Goal: Task Accomplishment & Management: Manage account settings

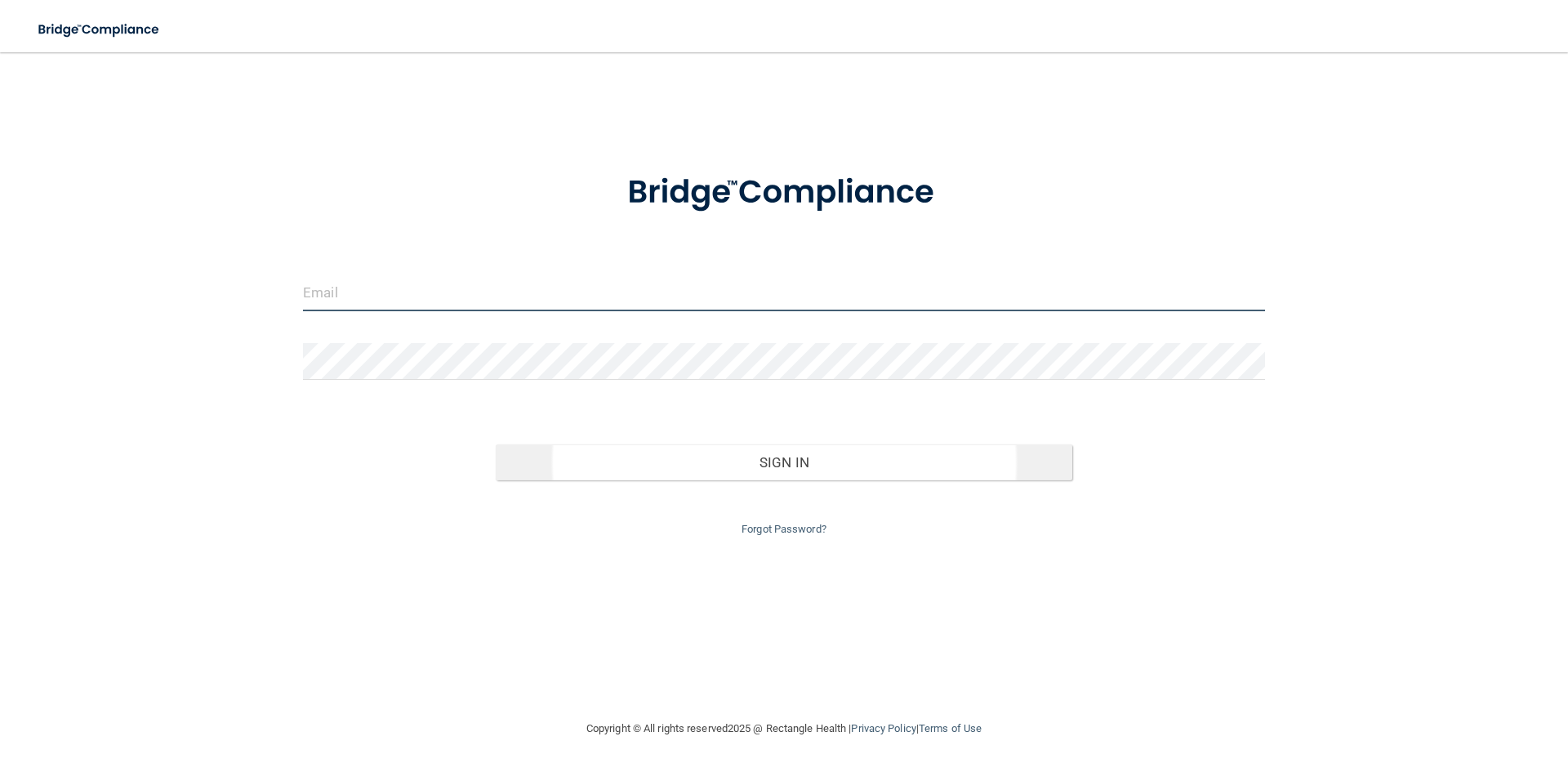
type input "[PERSON_NAME][EMAIL_ADDRESS][PERSON_NAME][DOMAIN_NAME]"
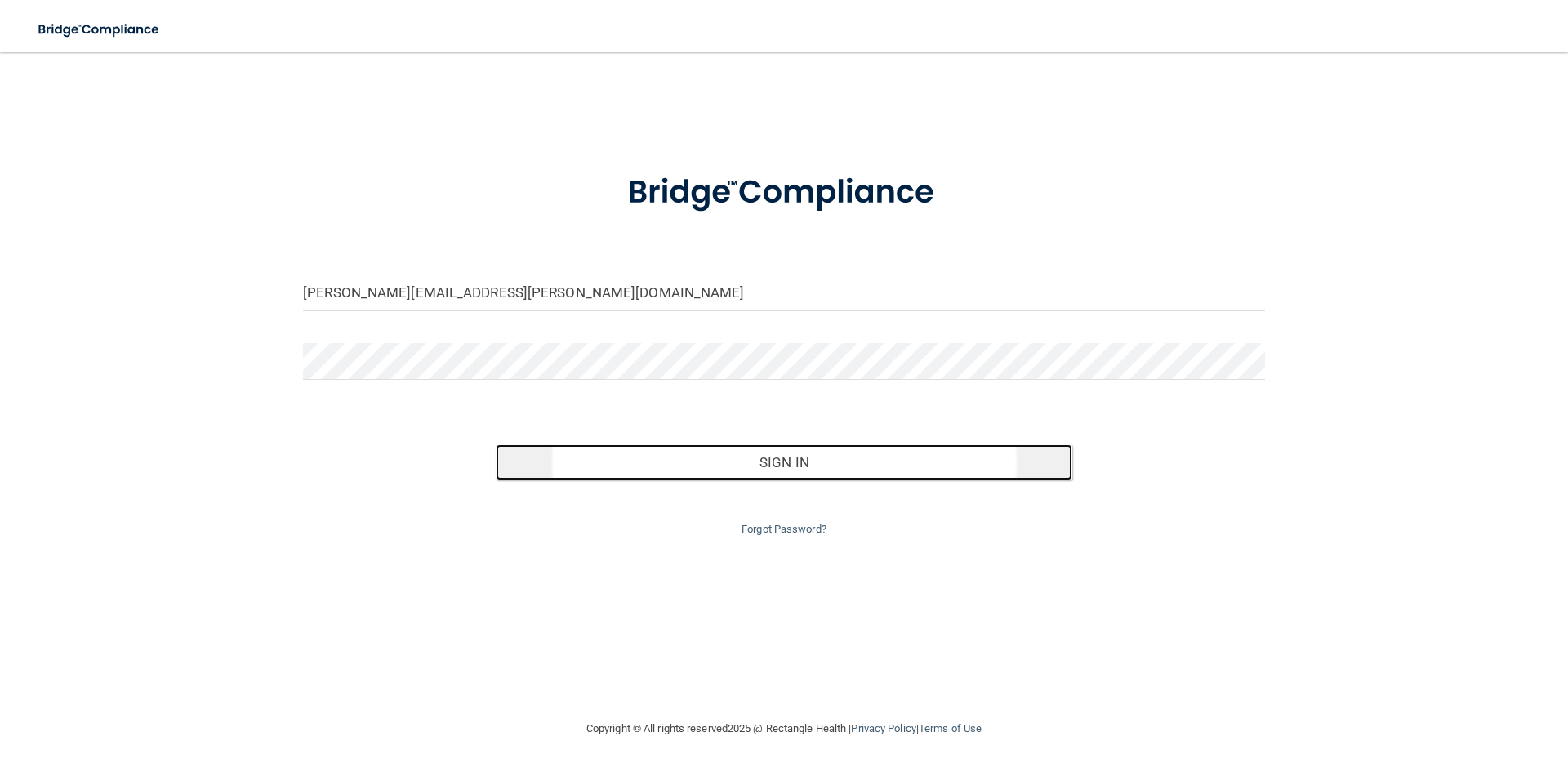
click at [737, 467] on button "Sign In" at bounding box center [784, 462] width 577 height 36
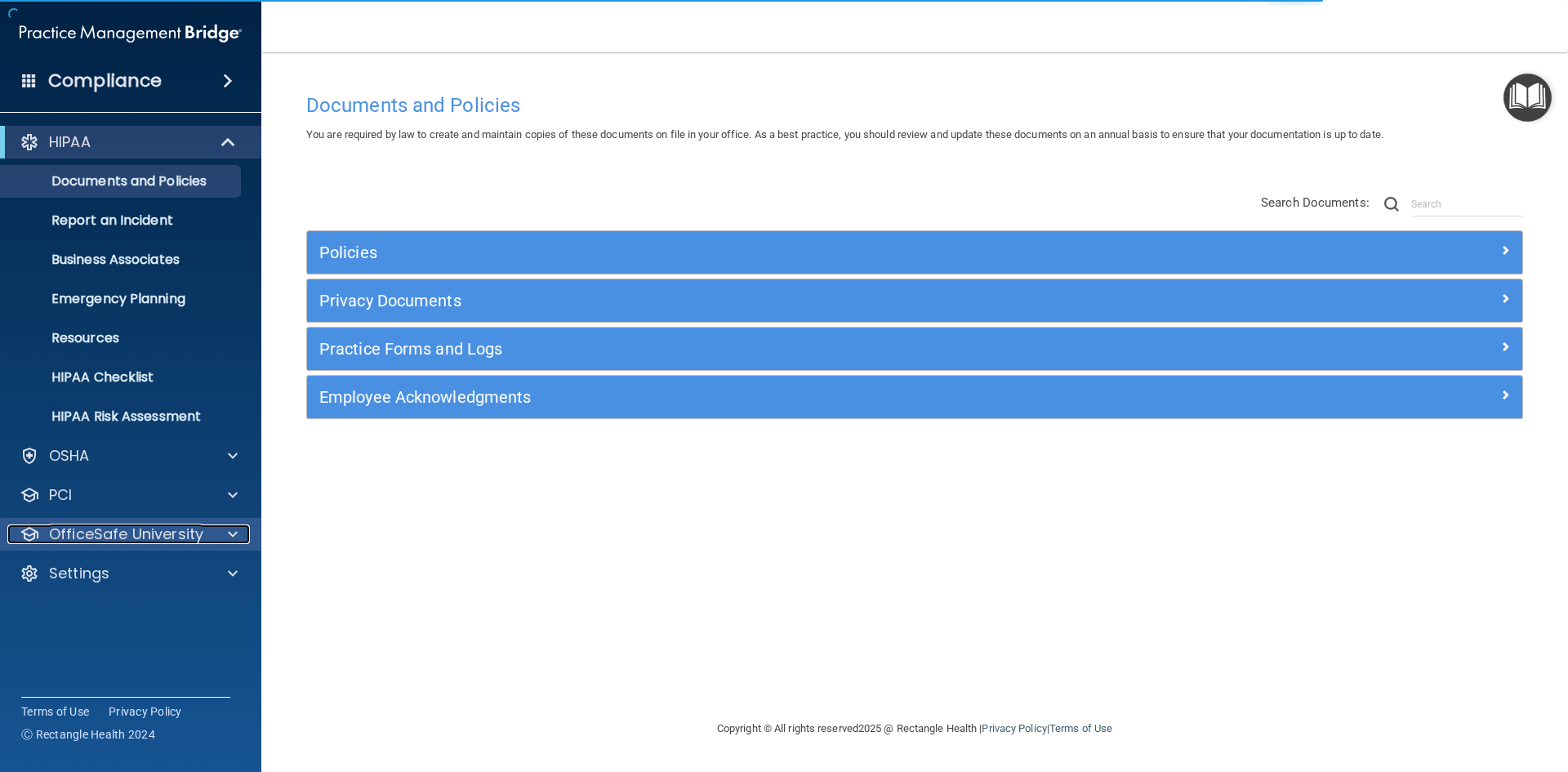
click at [110, 535] on p "OfficeSafe University" at bounding box center [127, 534] width 155 height 20
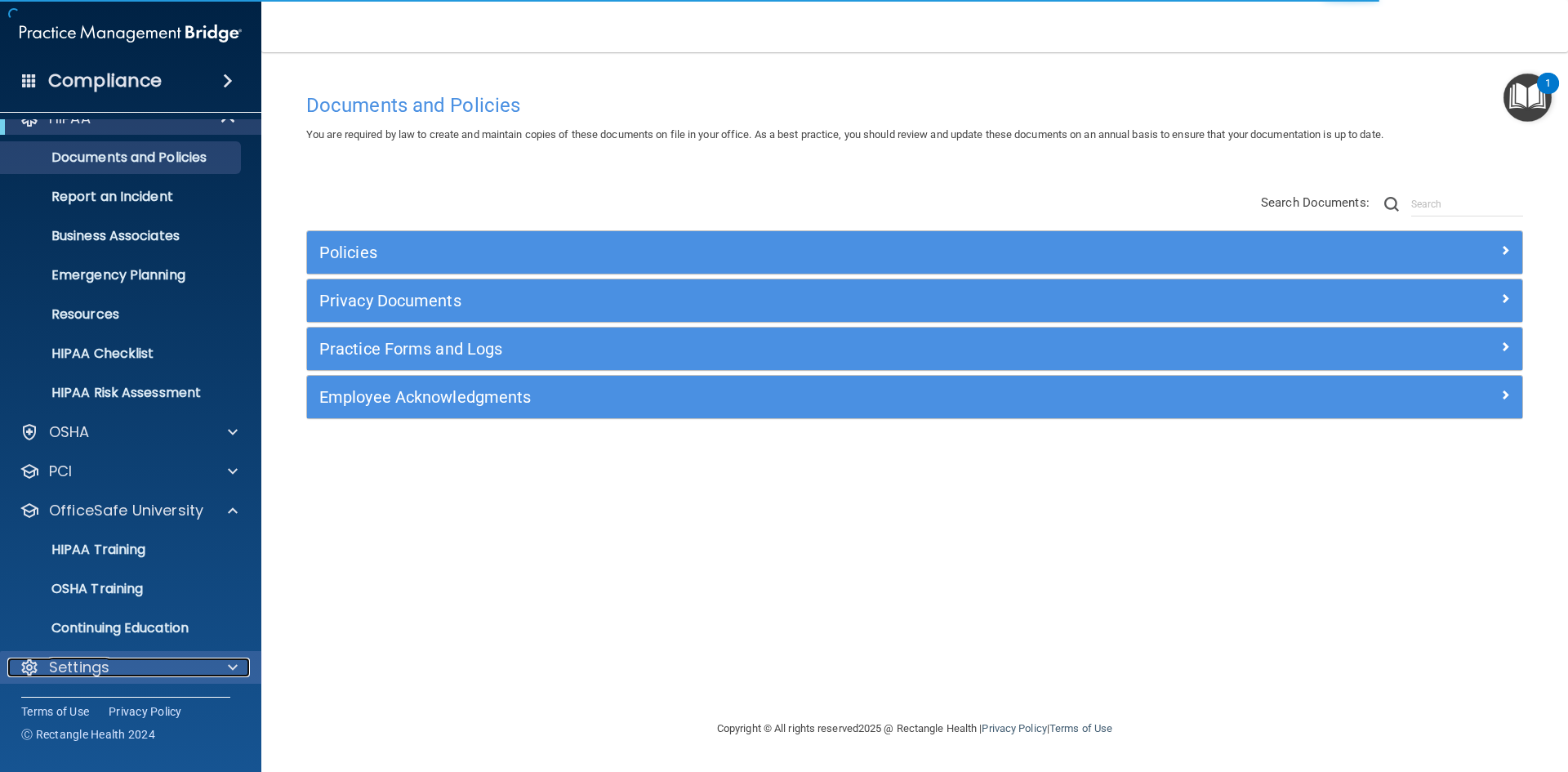
click at [101, 666] on p "Settings" at bounding box center [79, 667] width 61 height 20
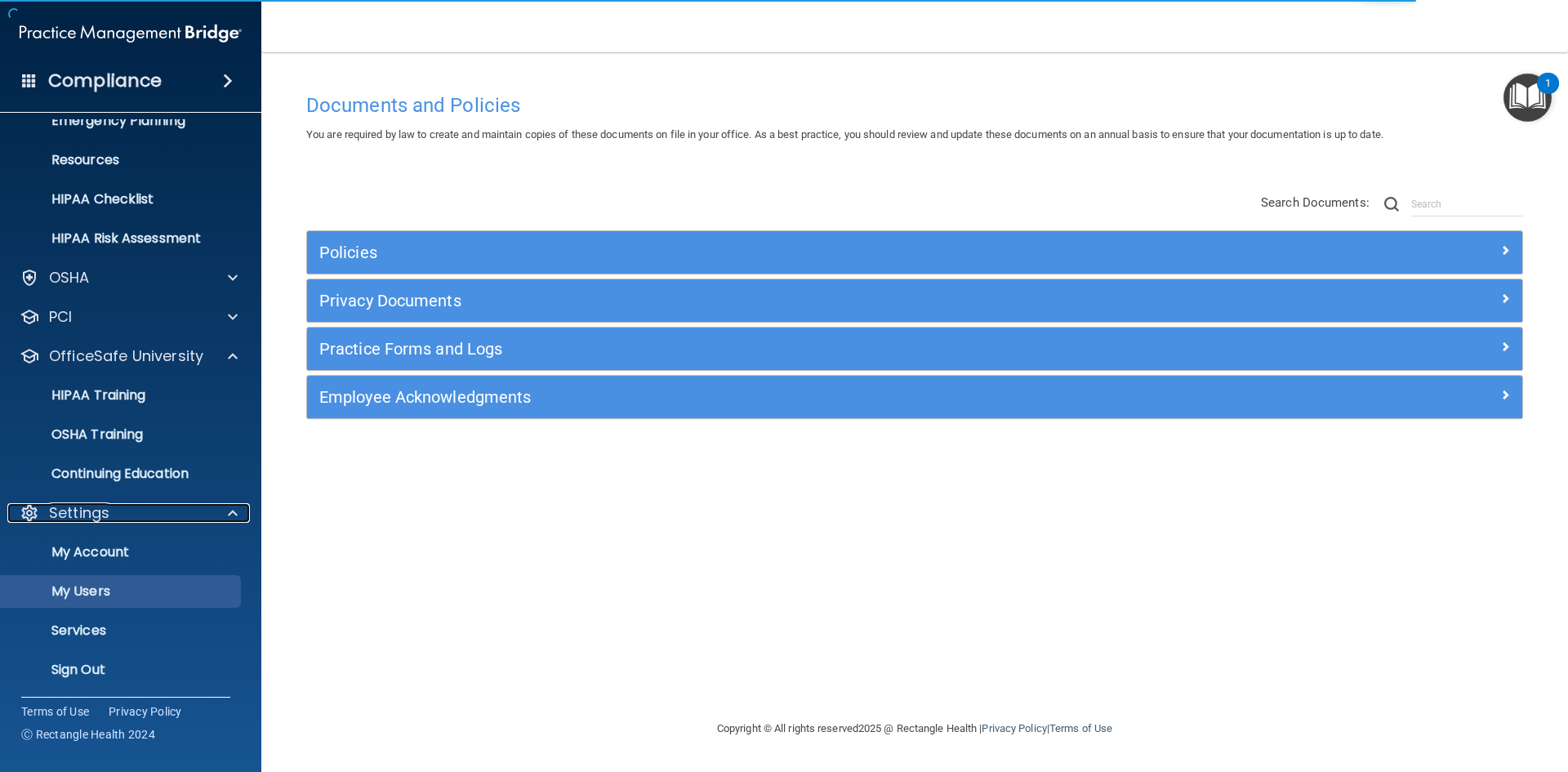
scroll to position [181, 0]
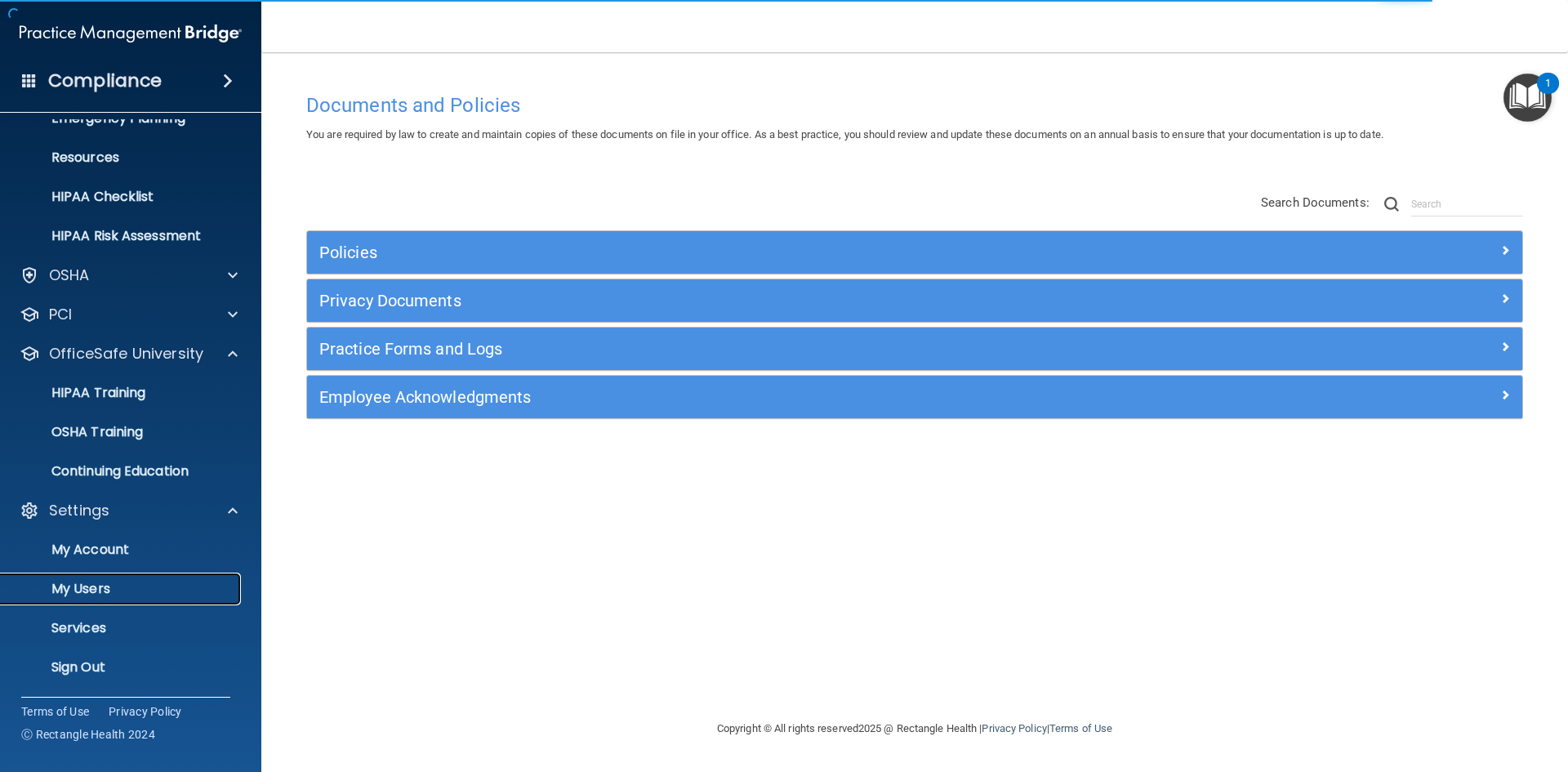
click at [99, 584] on p "My Users" at bounding box center [121, 589] width 223 height 17
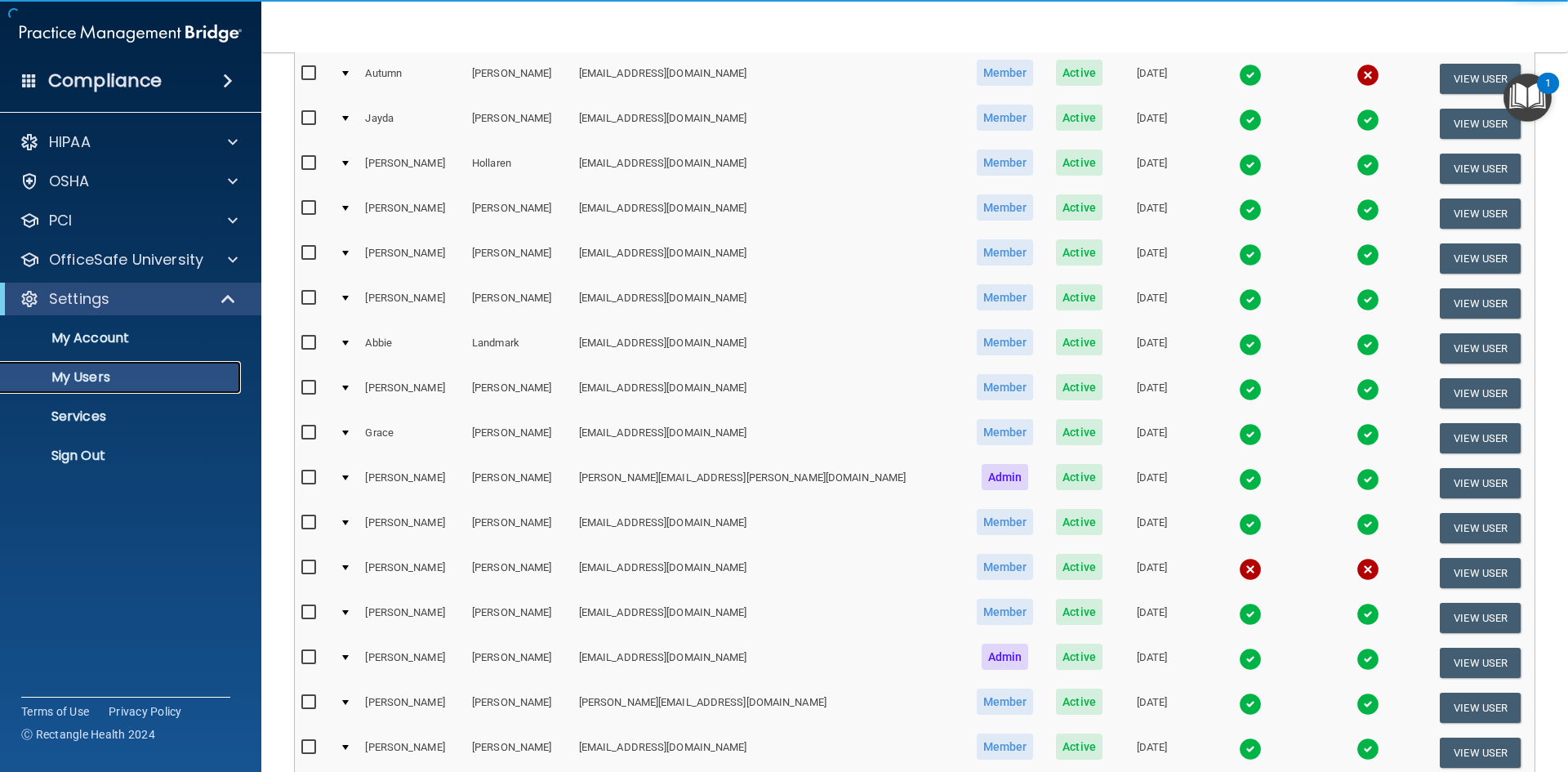
scroll to position [408, 0]
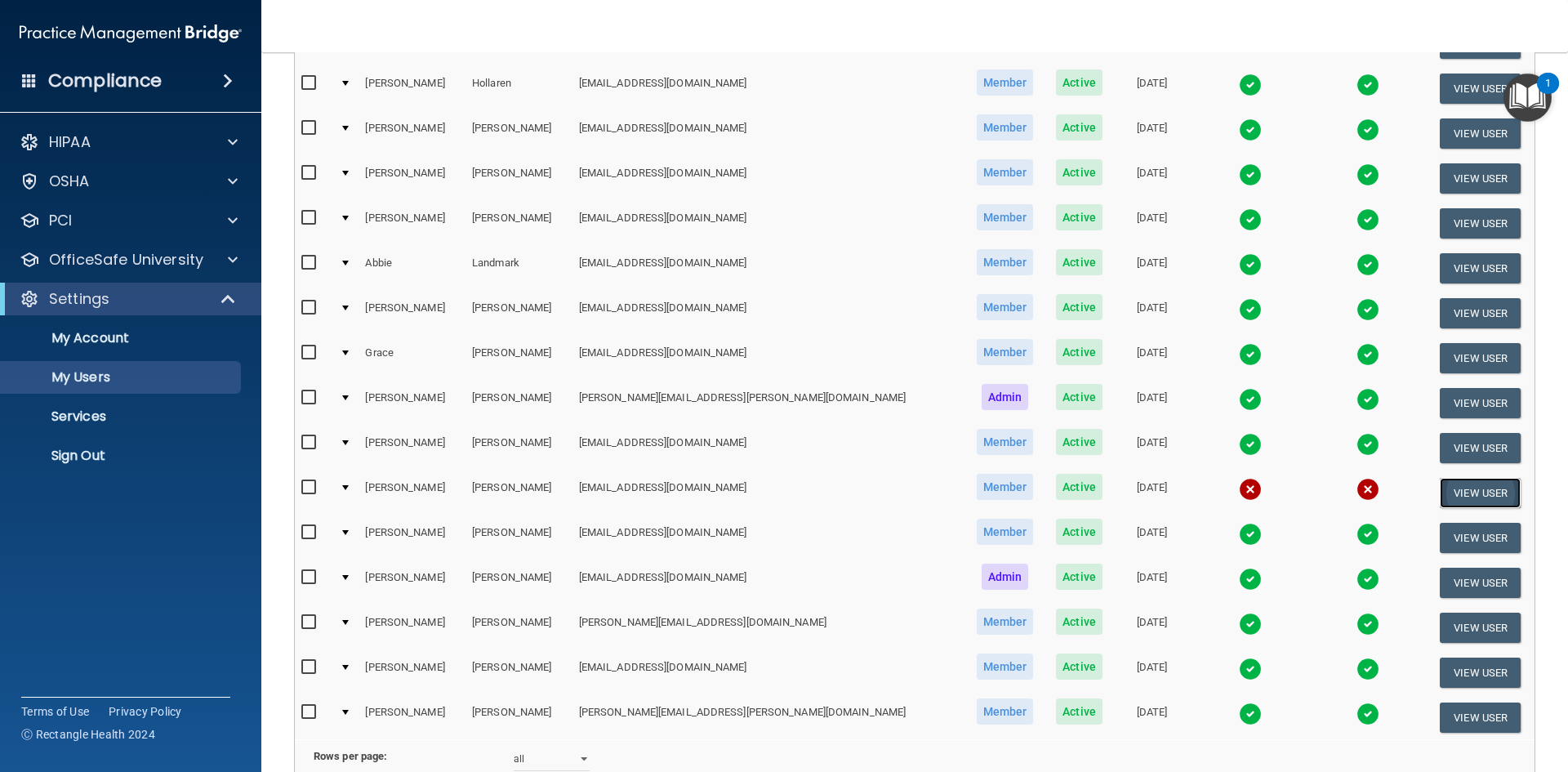
click at [1467, 493] on button "View User" at bounding box center [1480, 493] width 81 height 30
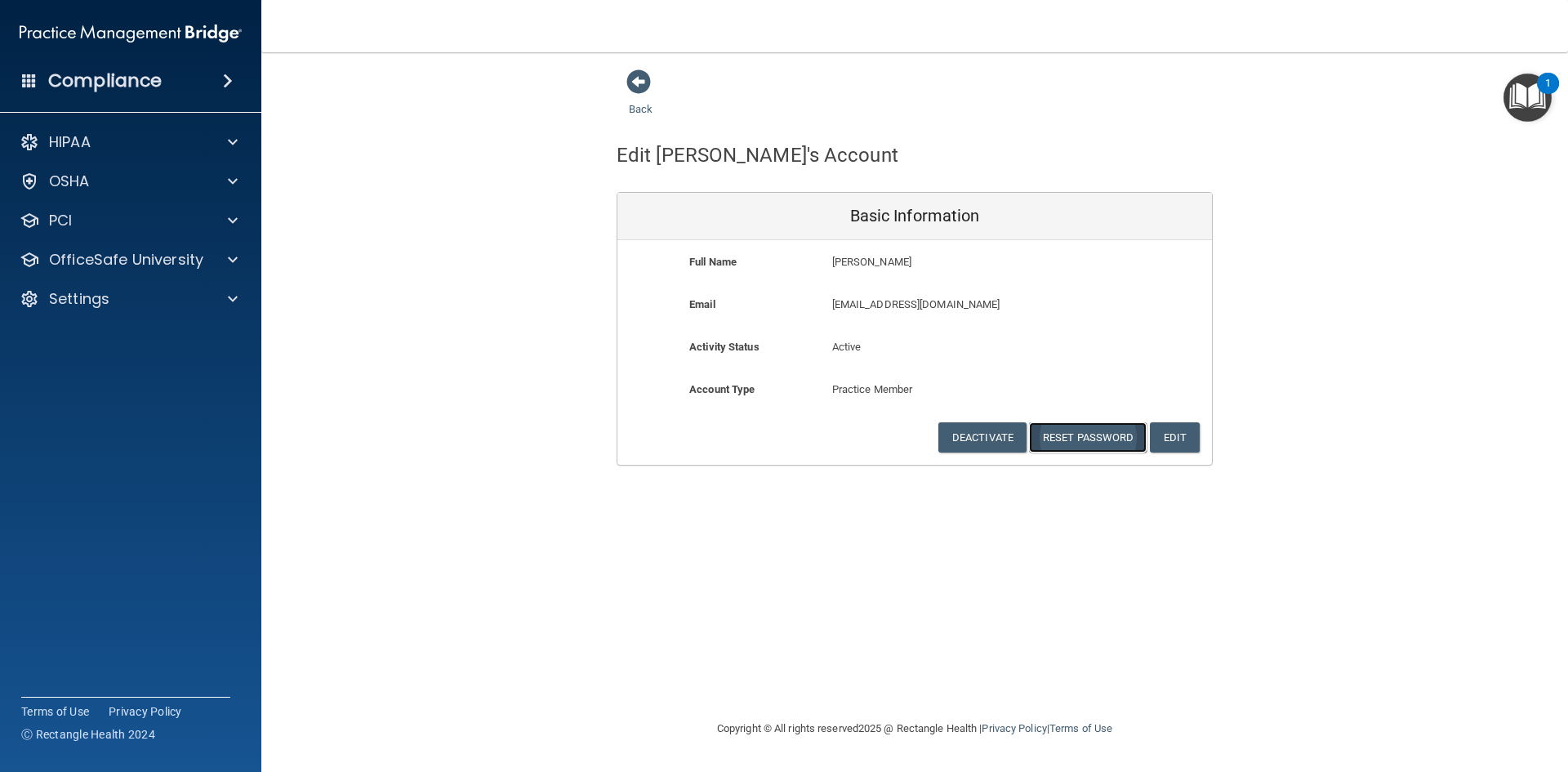
click at [1088, 445] on button "Reset Password" at bounding box center [1088, 437] width 117 height 30
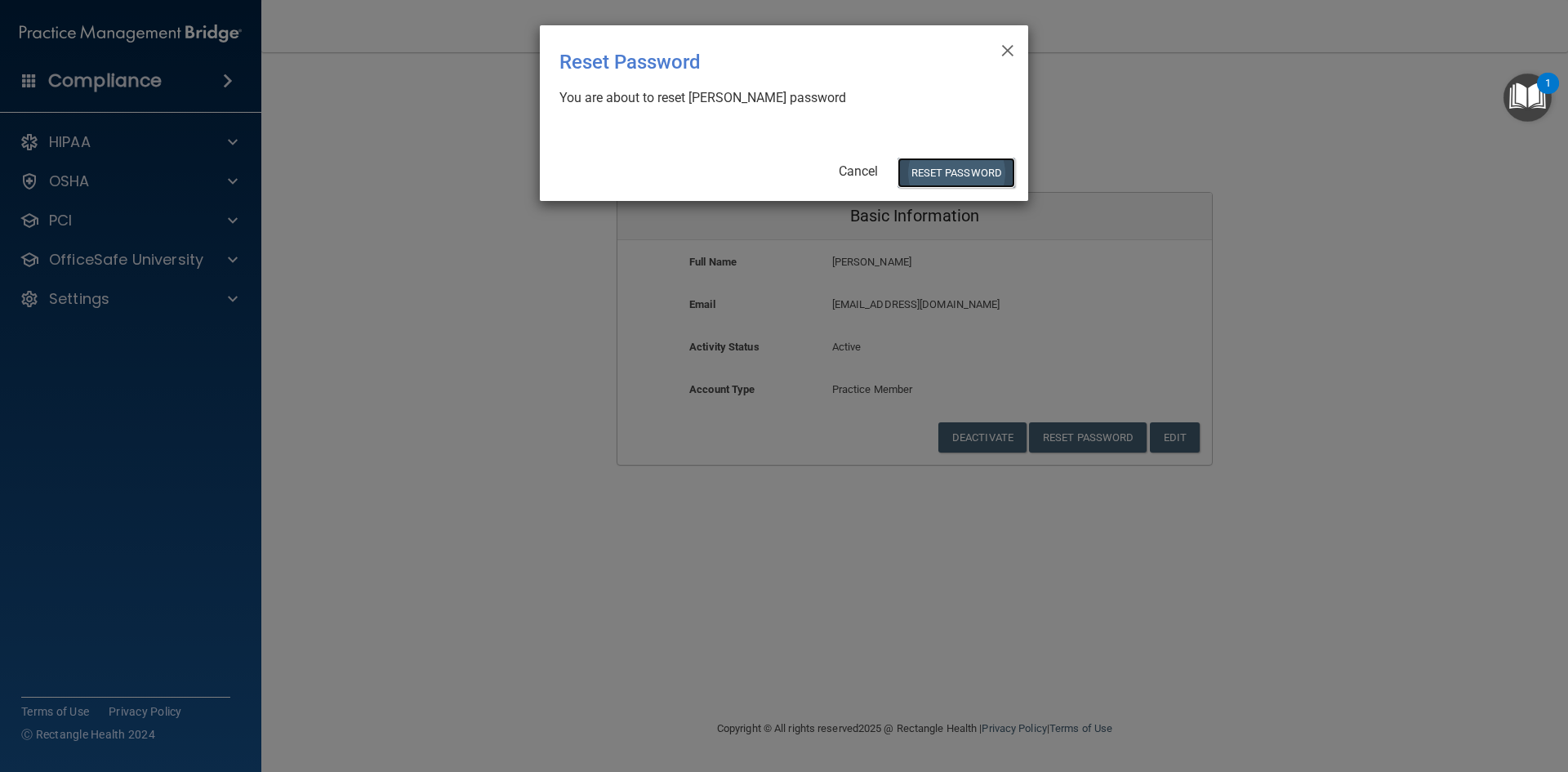
click at [927, 177] on button "Reset Password" at bounding box center [956, 172] width 117 height 30
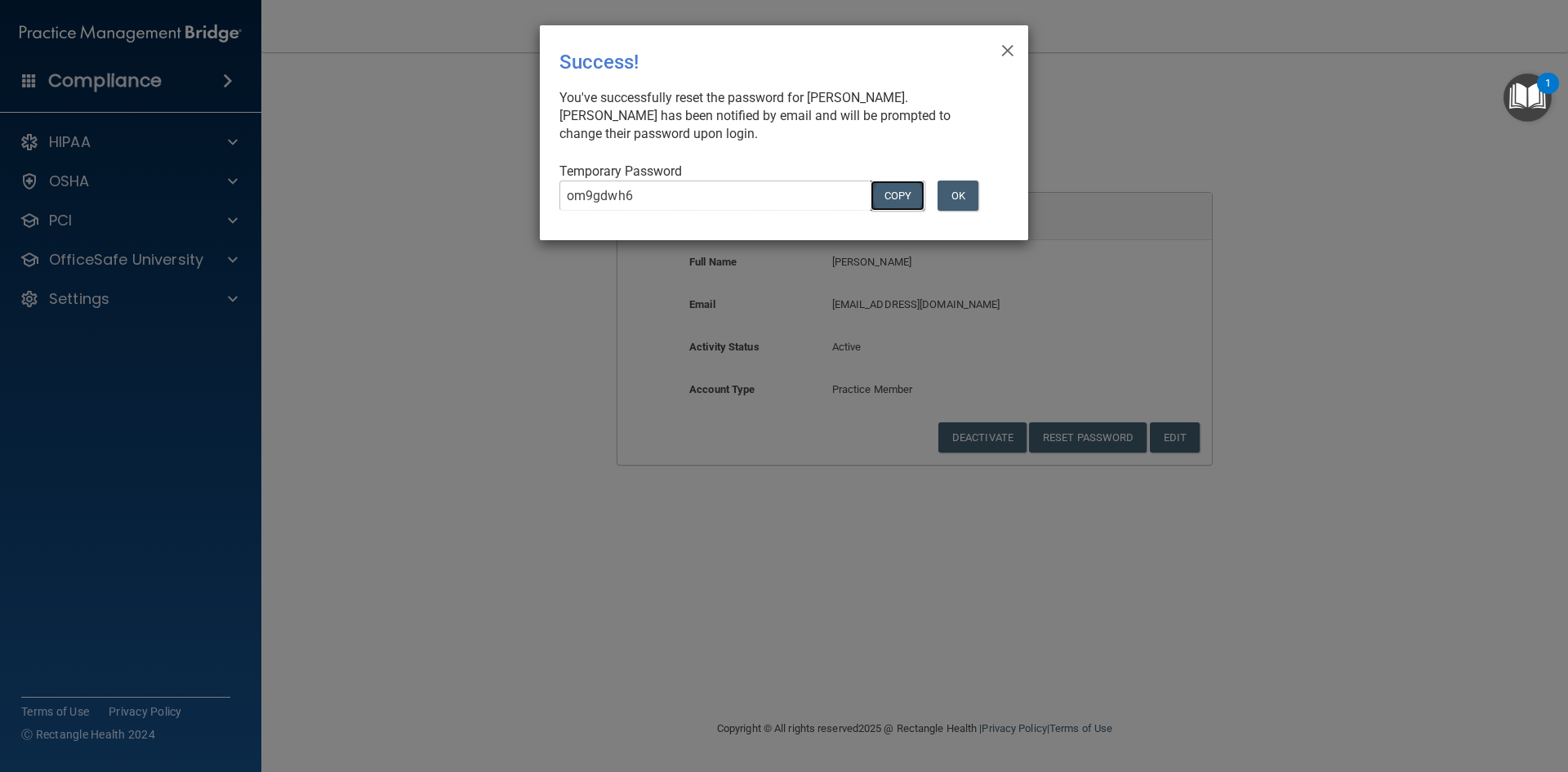
click at [888, 200] on button "COPY" at bounding box center [898, 196] width 54 height 30
click at [962, 197] on button "OK" at bounding box center [958, 196] width 41 height 30
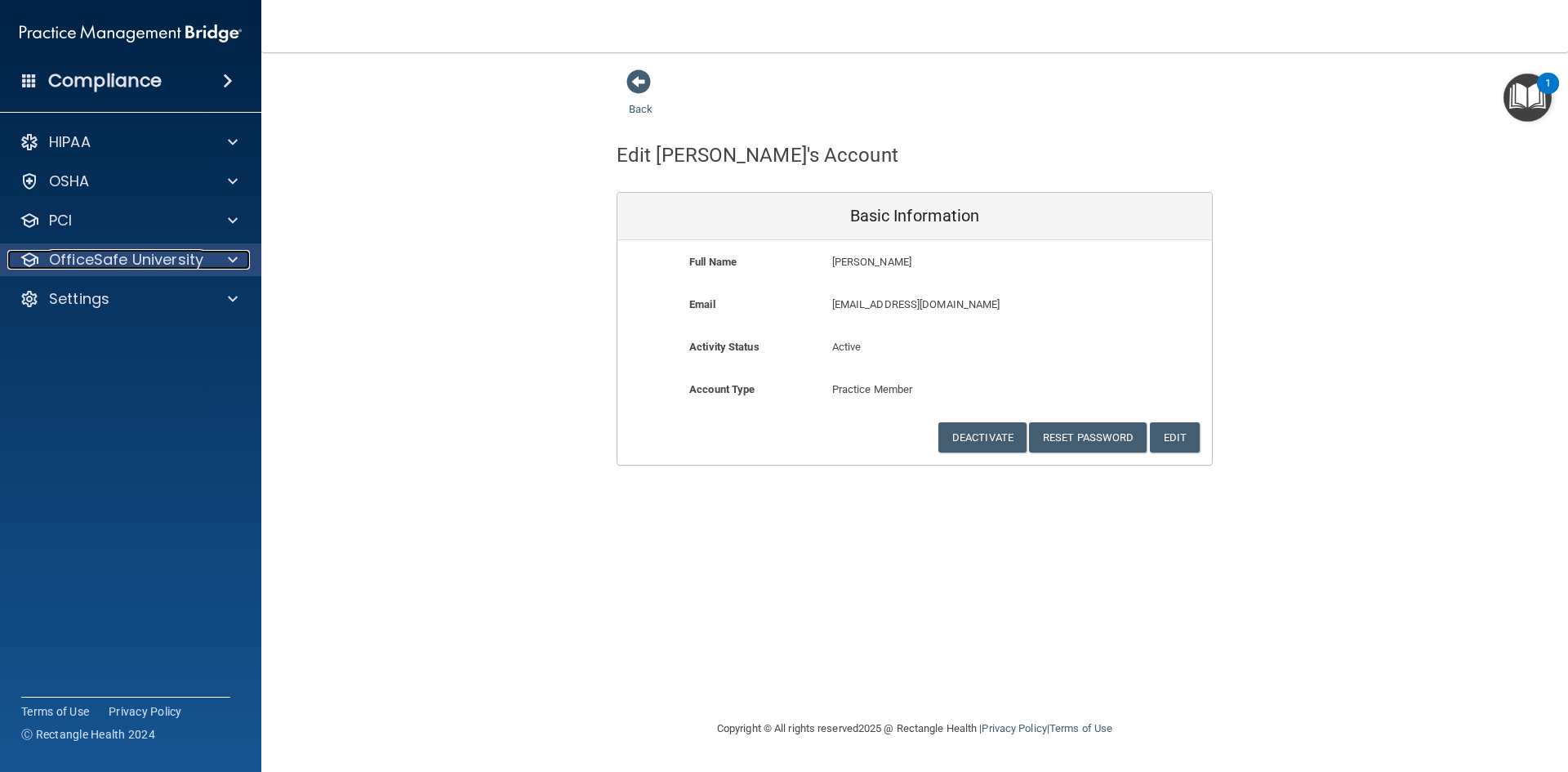
click at [82, 257] on p "OfficeSafe University" at bounding box center [127, 259] width 155 height 20
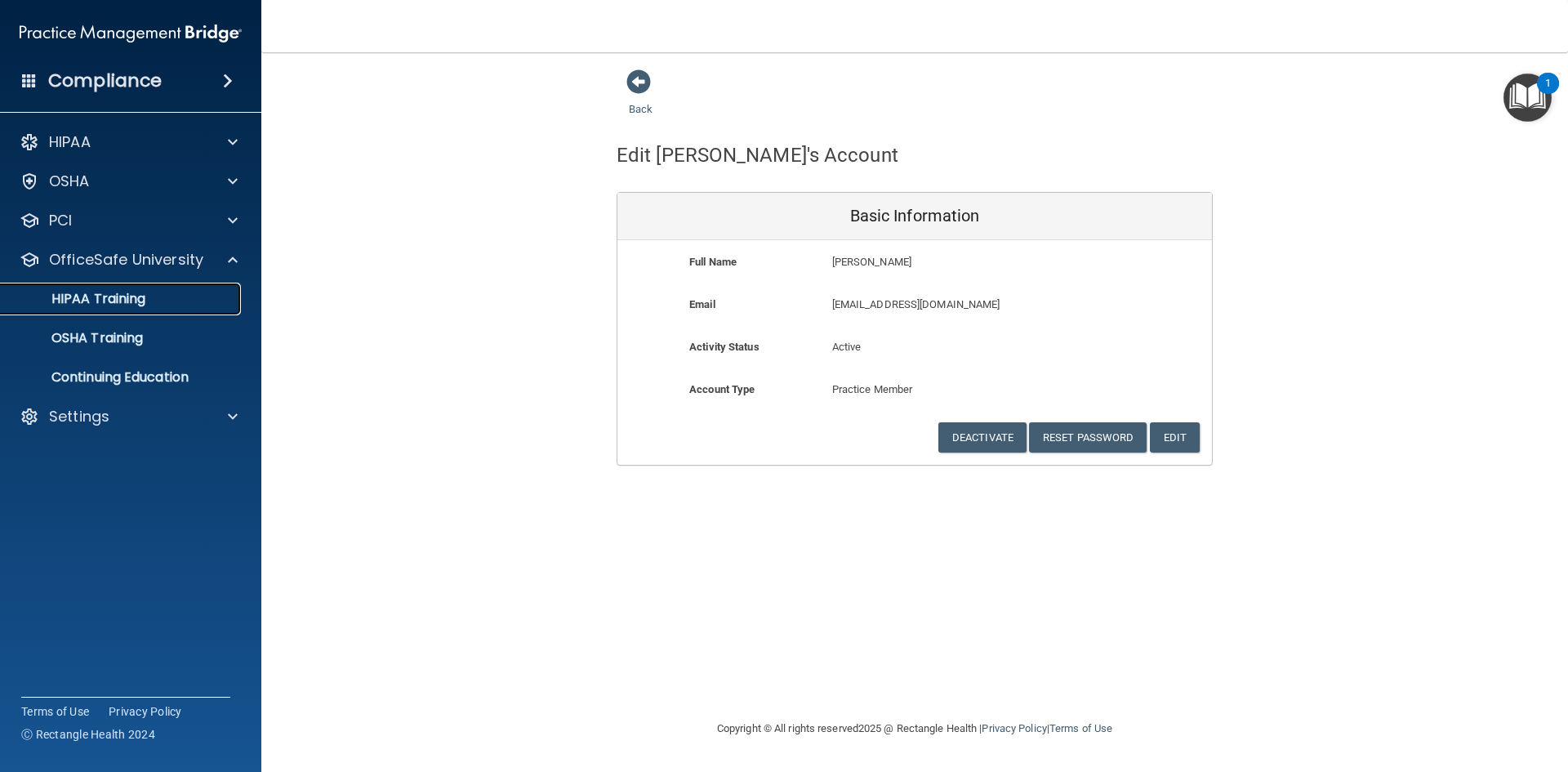
click at [94, 302] on p "HIPAA Training" at bounding box center [77, 299] width 135 height 17
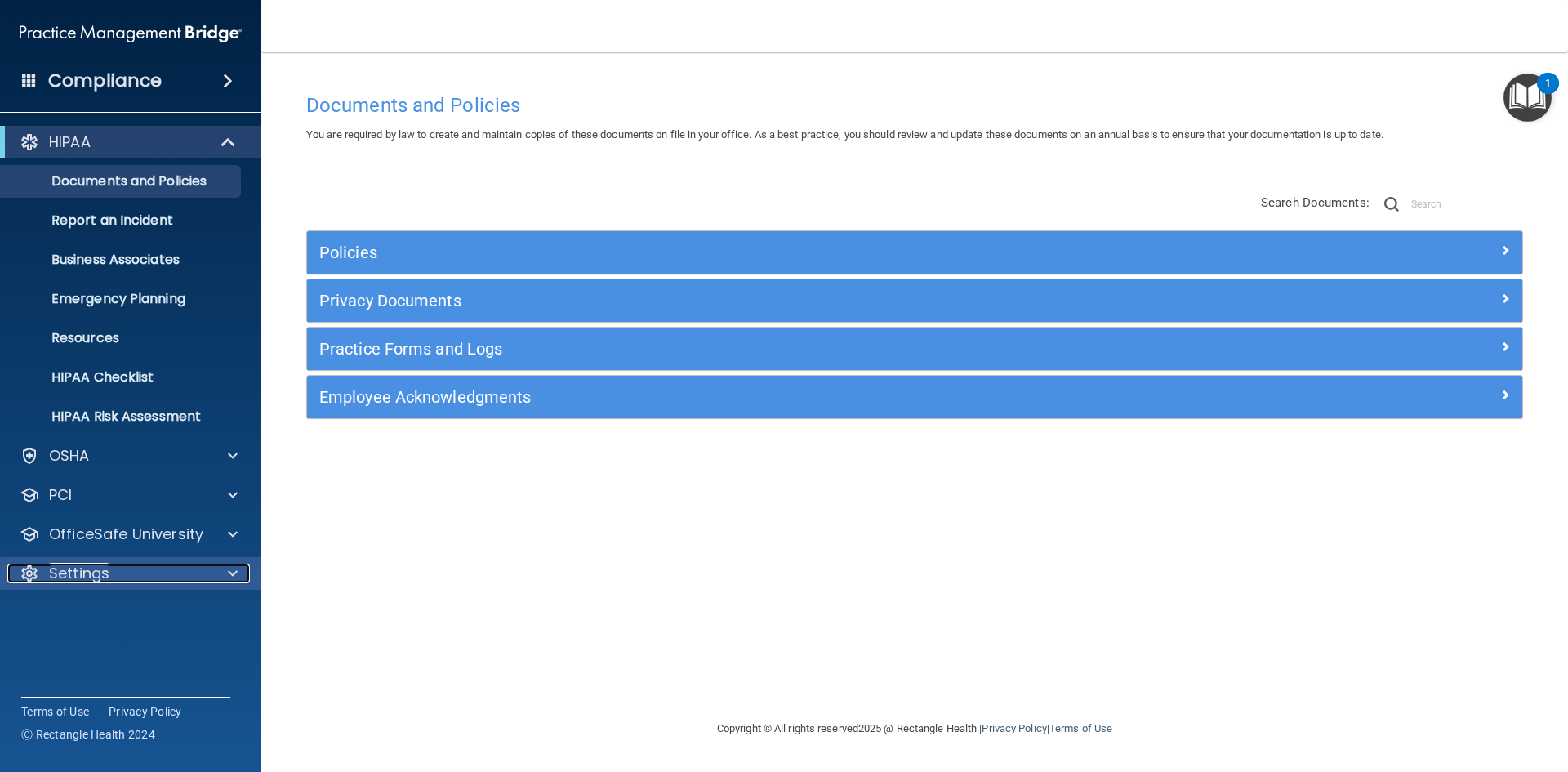
click at [114, 565] on div "Settings" at bounding box center [108, 573] width 202 height 20
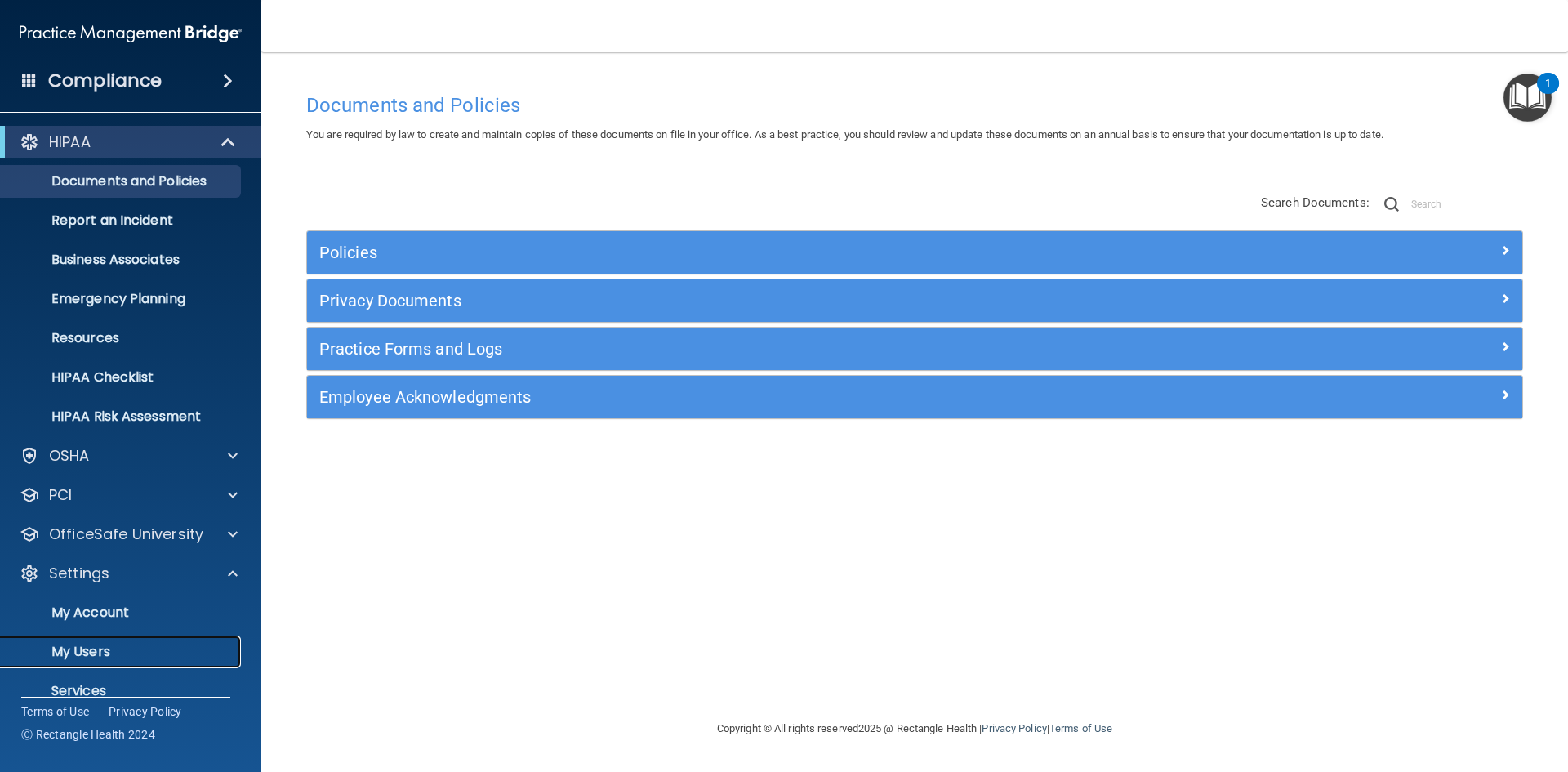
click at [116, 641] on link "My Users" at bounding box center [112, 651] width 257 height 33
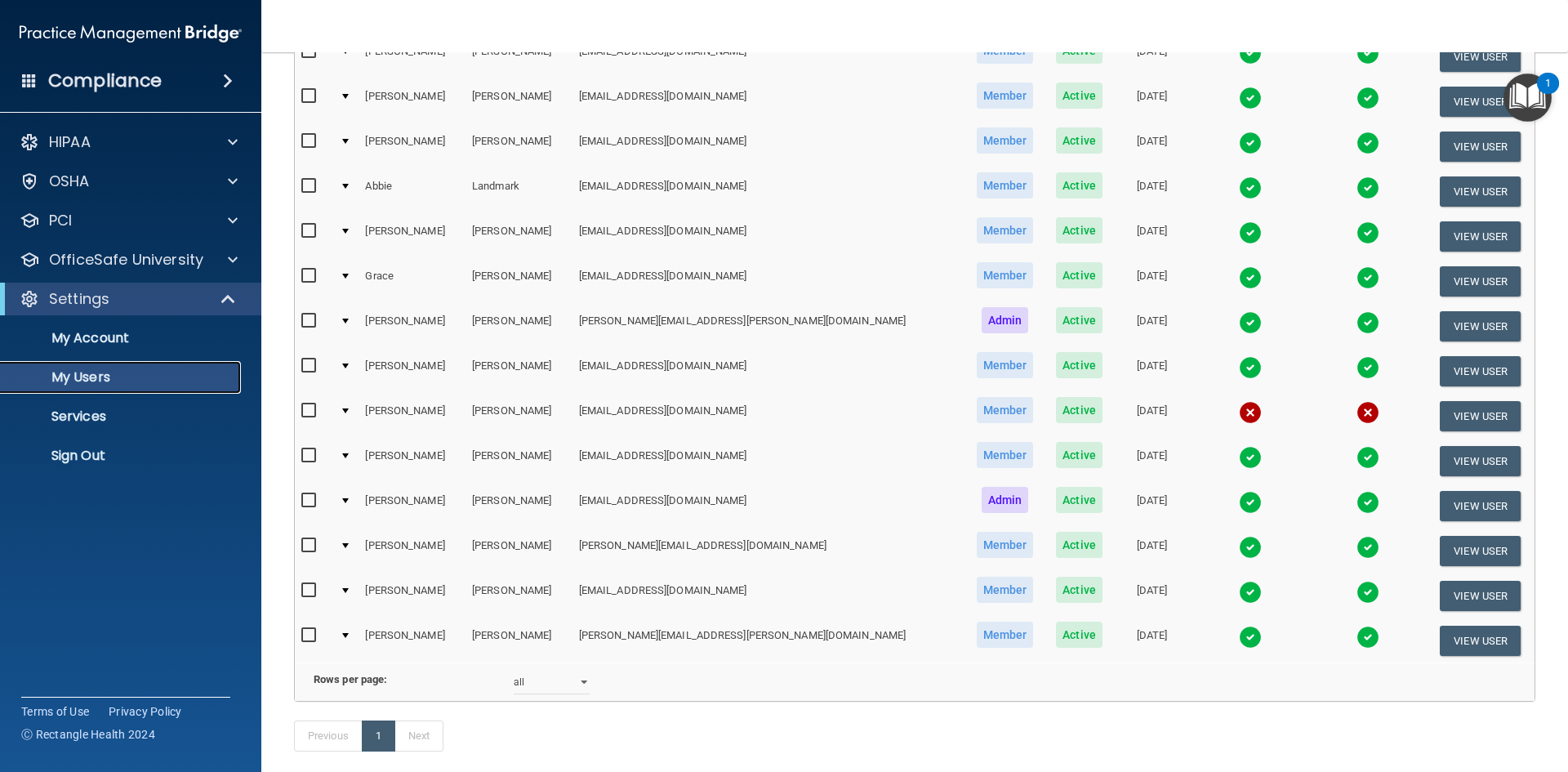
scroll to position [490, 0]
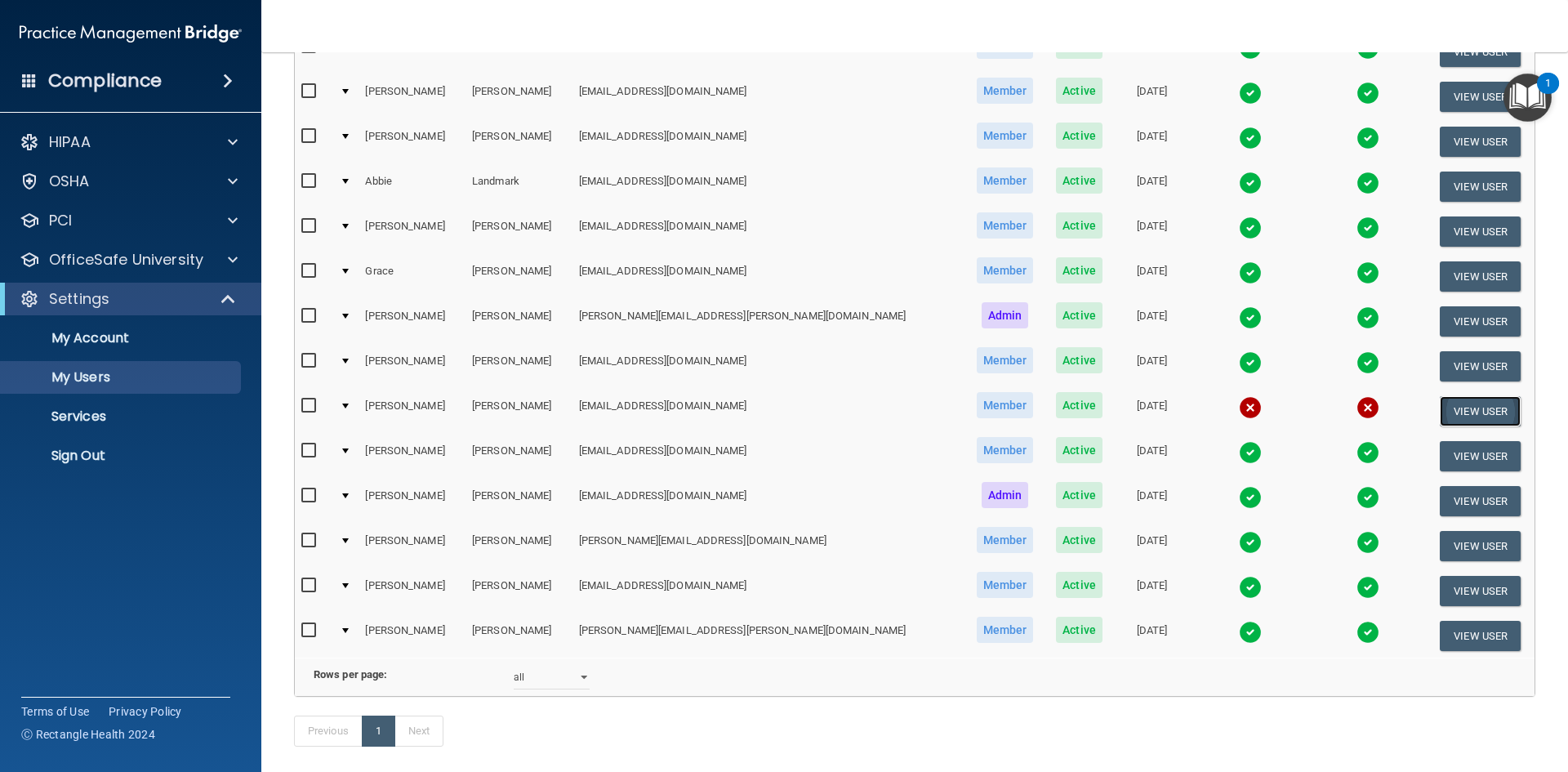
click at [1440, 406] on button "View User" at bounding box center [1480, 411] width 81 height 30
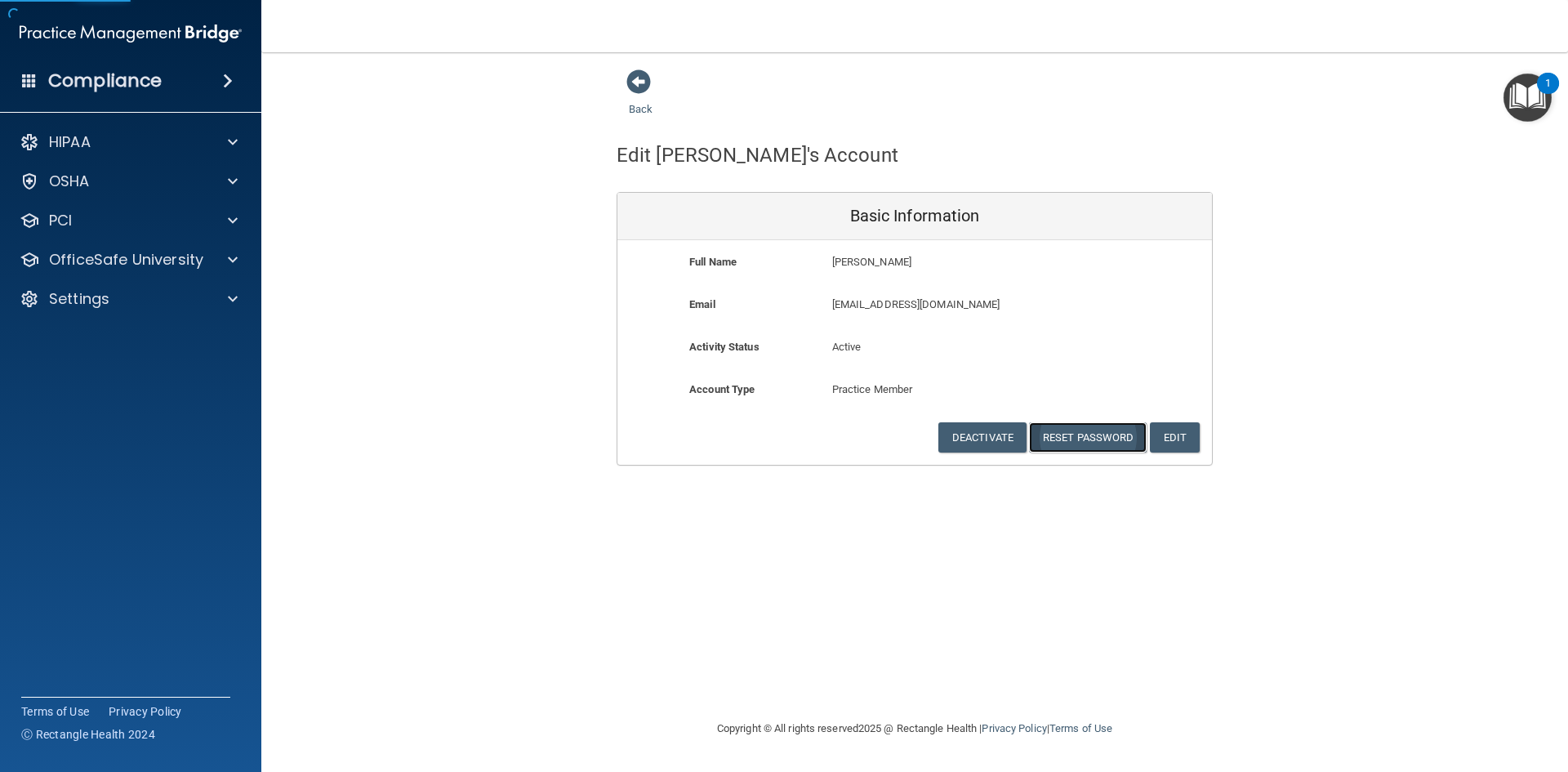
click at [1083, 433] on button "Reset Password" at bounding box center [1088, 437] width 117 height 30
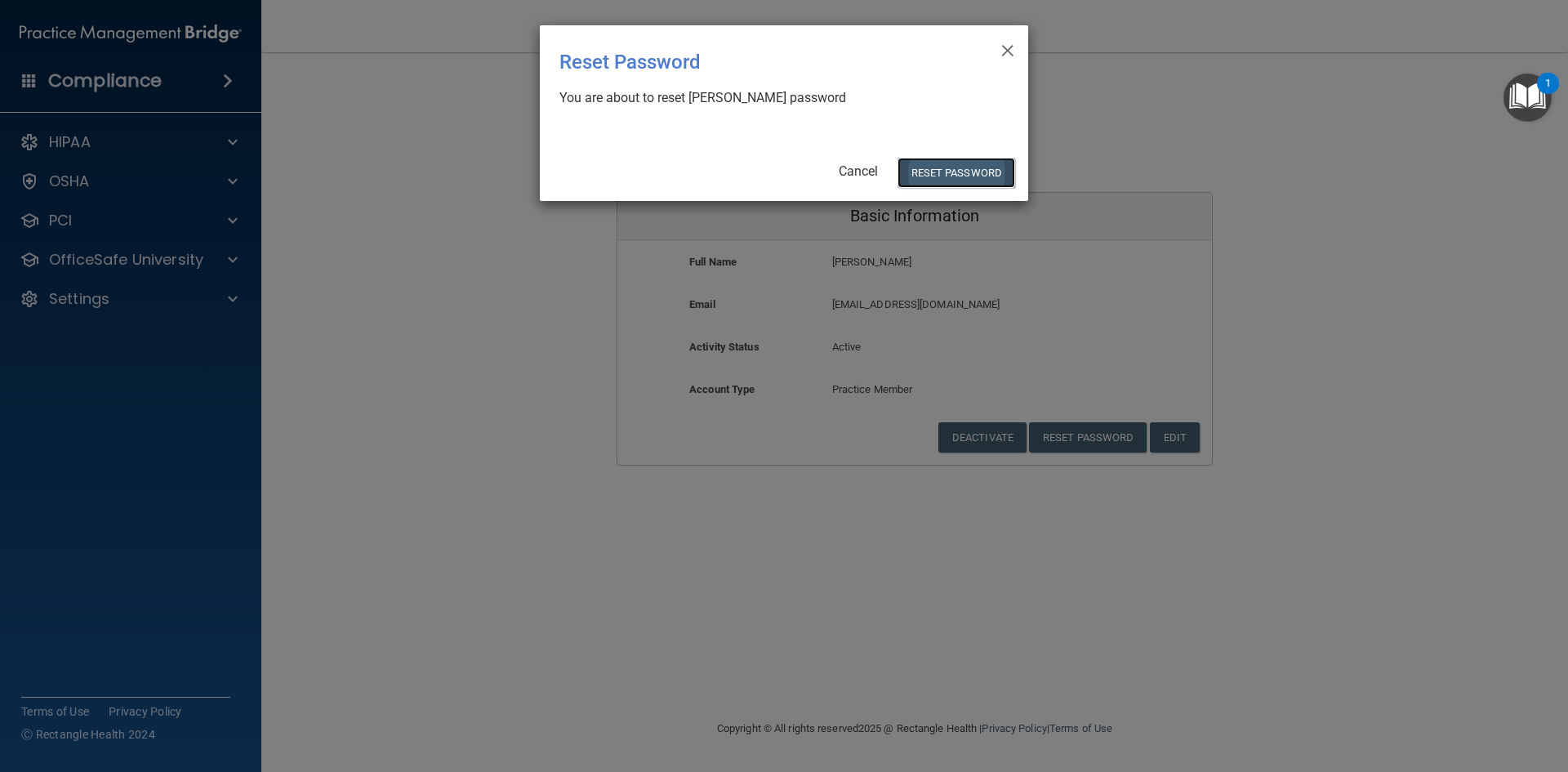
click at [940, 179] on button "Reset Password" at bounding box center [956, 172] width 117 height 30
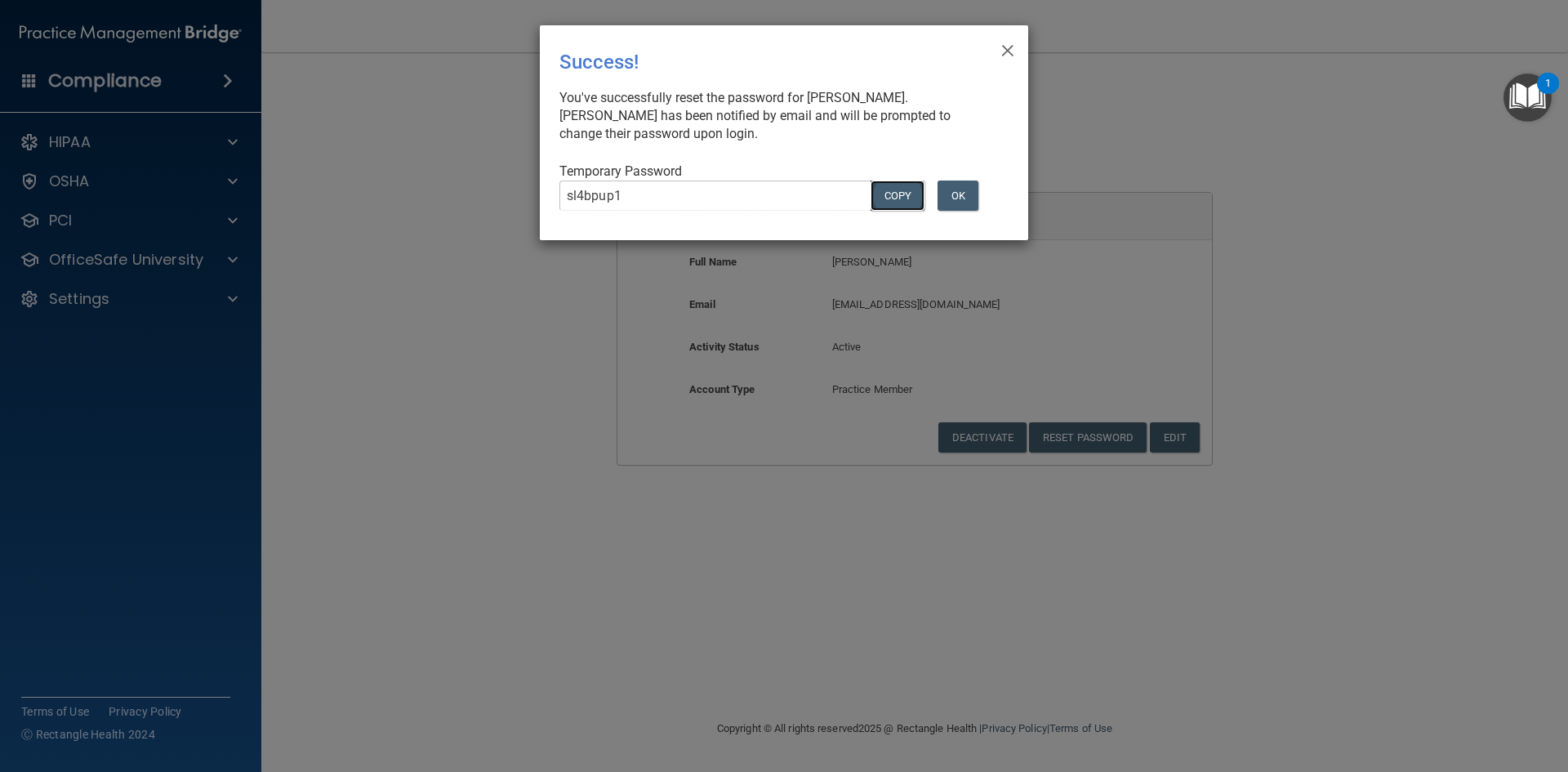
click at [892, 200] on button "COPY" at bounding box center [898, 196] width 54 height 30
click at [957, 196] on button "OK" at bounding box center [958, 196] width 41 height 30
